Goal: Information Seeking & Learning: Learn about a topic

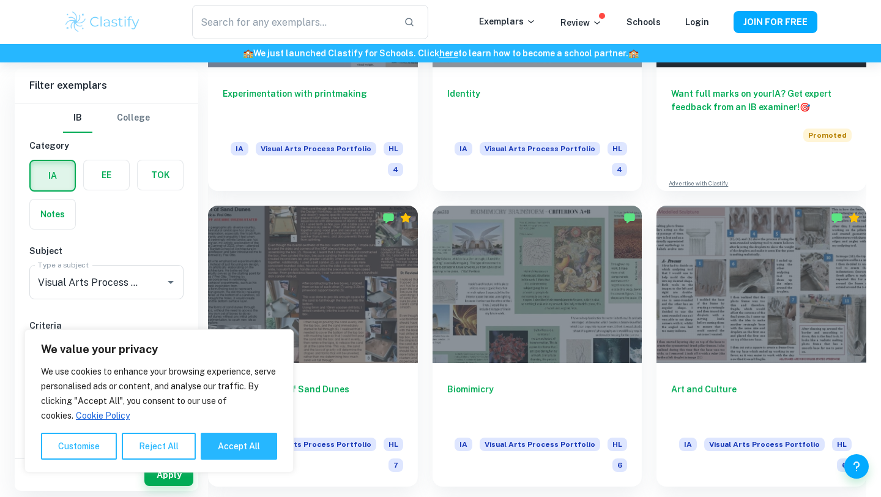
scroll to position [444, 0]
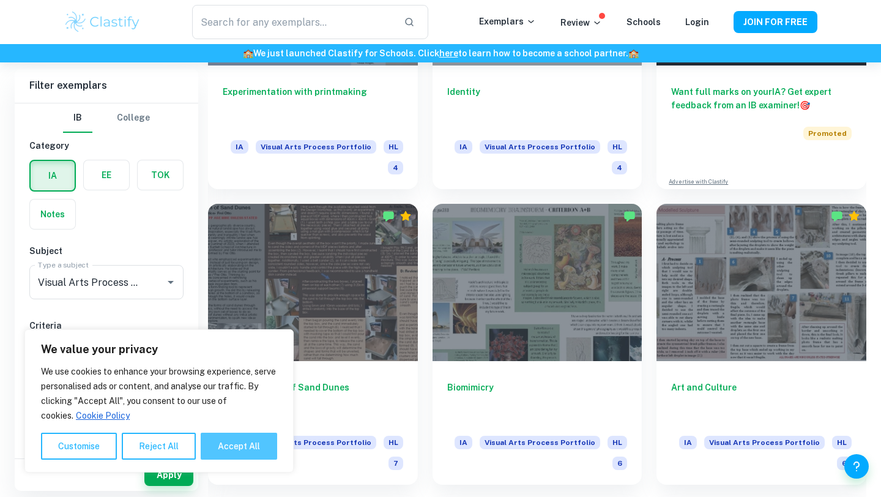
click at [226, 439] on button "Accept All" at bounding box center [239, 446] width 76 height 27
checkbox input "true"
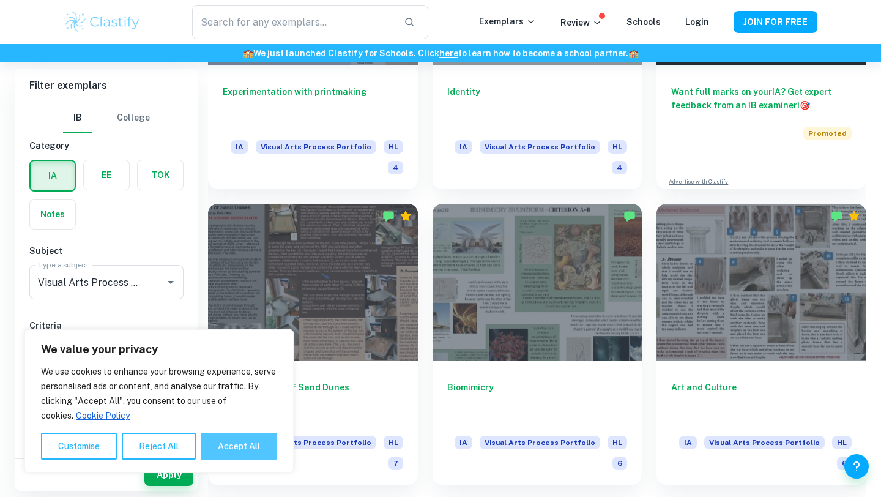
checkbox input "true"
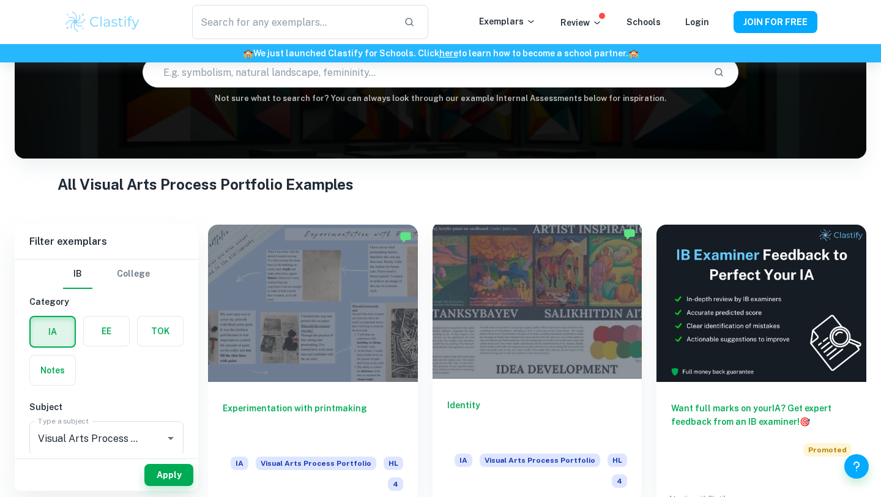
scroll to position [133, 0]
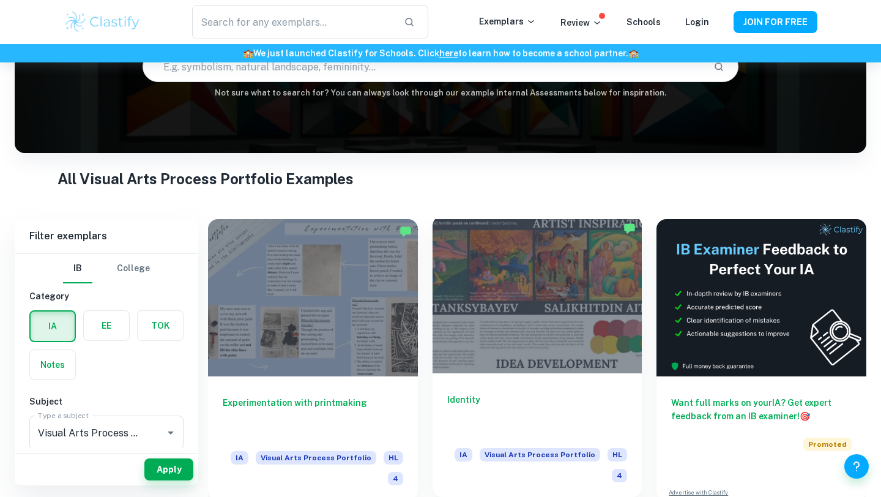
click at [458, 329] on div at bounding box center [538, 294] width 210 height 157
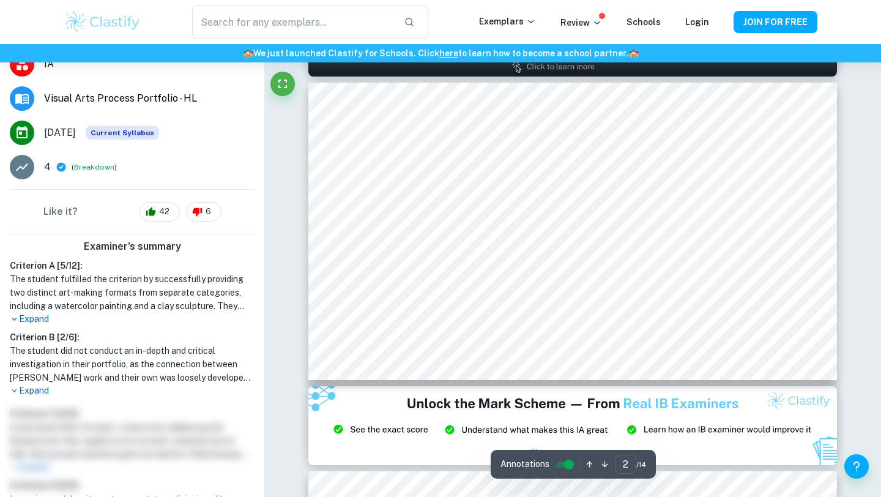
scroll to position [377, 0]
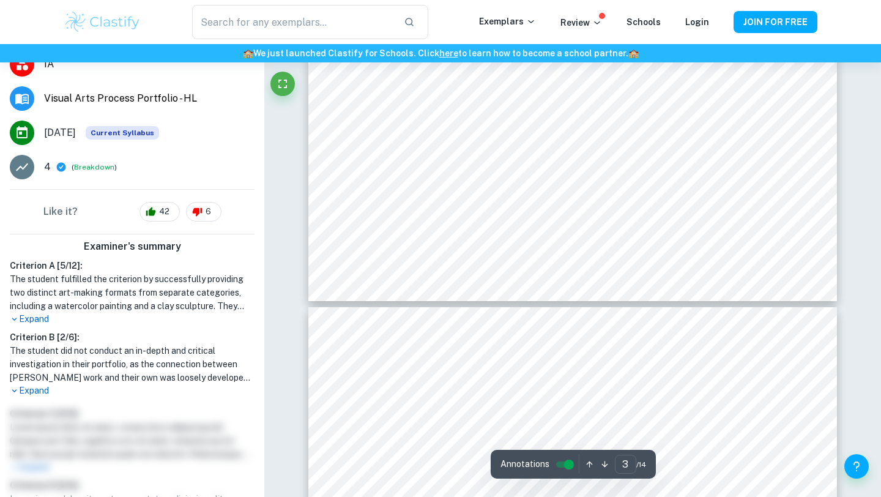
type input "4"
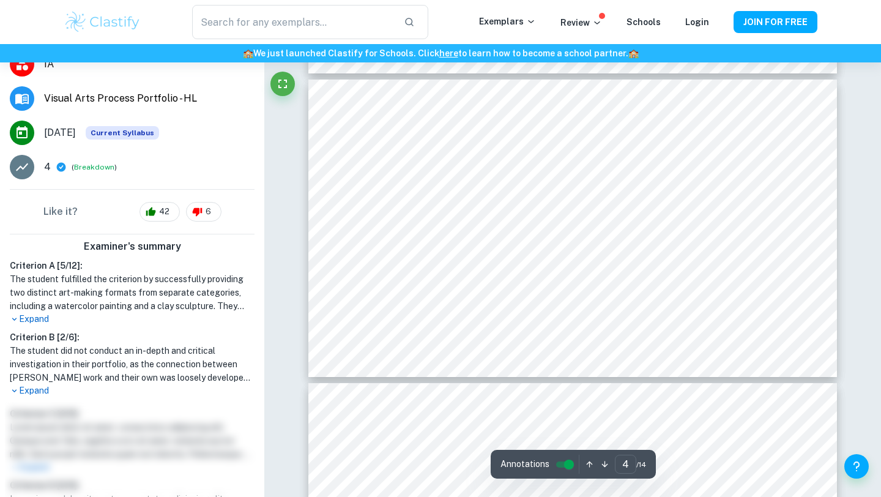
scroll to position [1077, 0]
